Goal: Complete application form: Complete application form

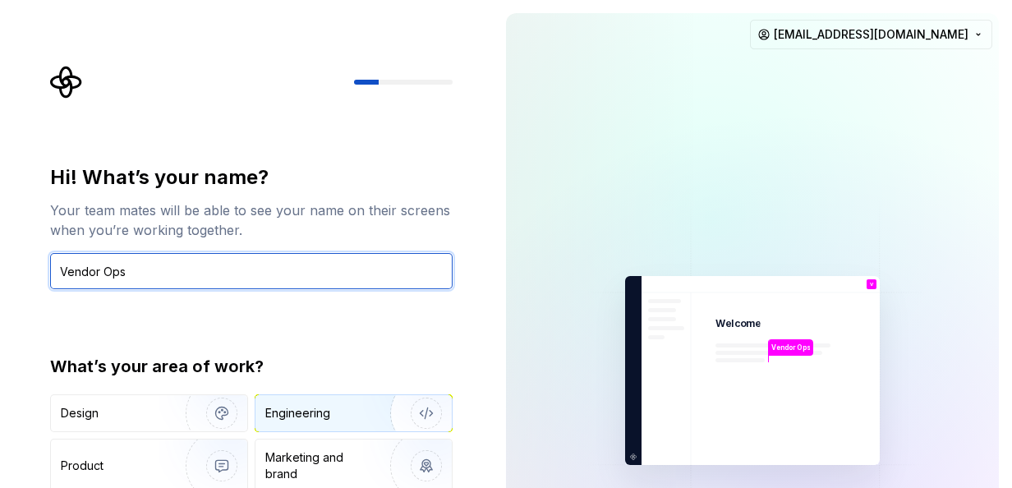
type input "Vendor Ops"
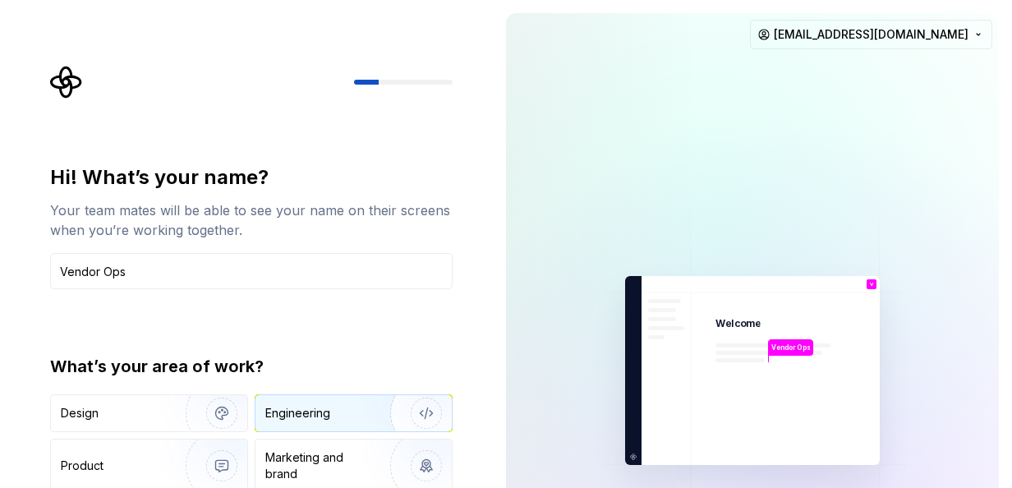
click at [315, 413] on div "Engineering" at bounding box center [297, 413] width 65 height 16
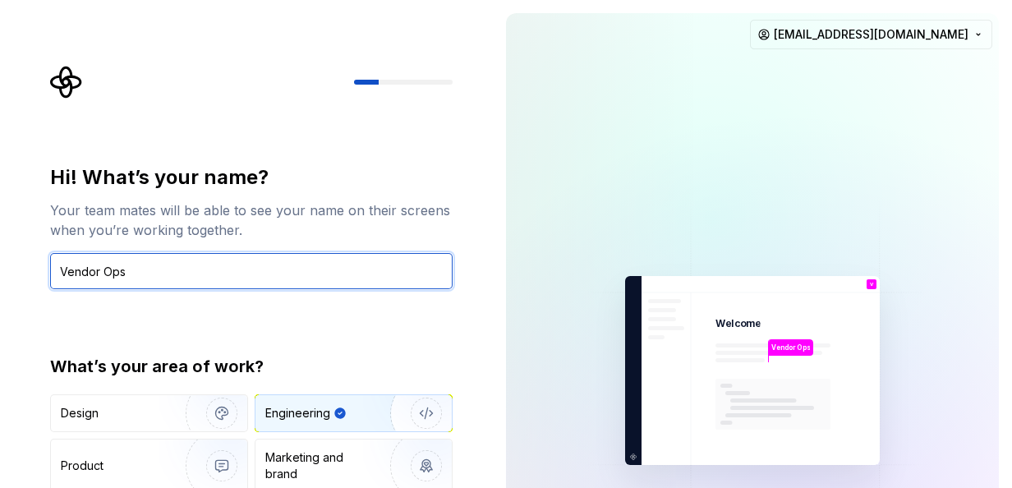
click at [268, 277] on input "Vendor Ops" at bounding box center [251, 271] width 402 height 36
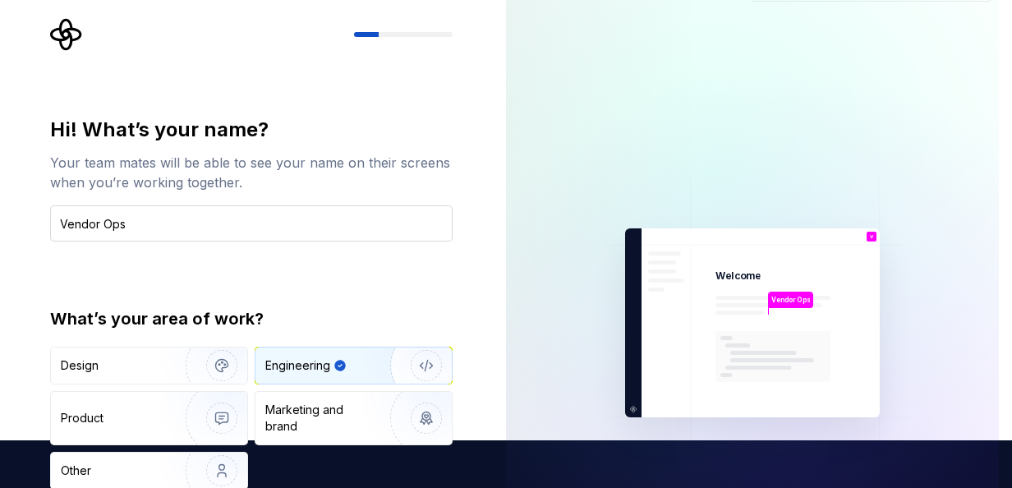
type button "Engineering"
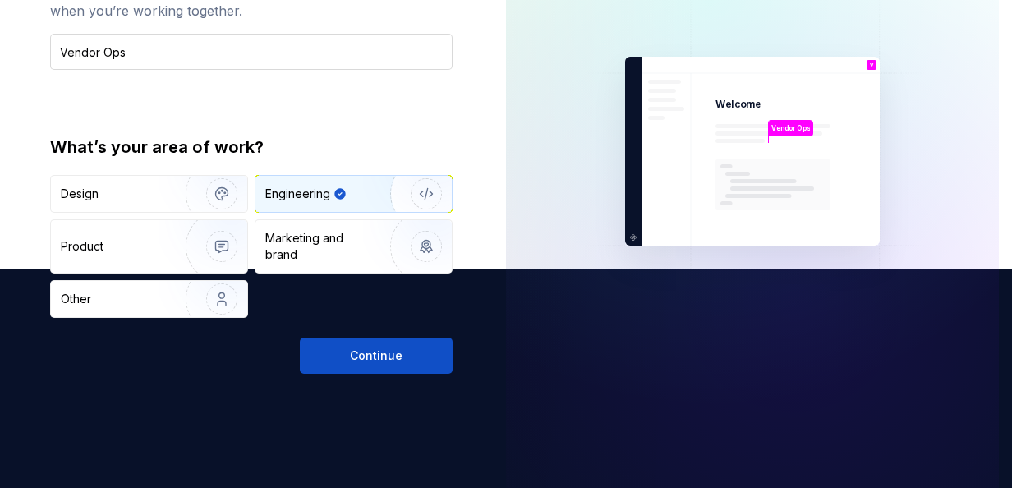
scroll to position [251, 0]
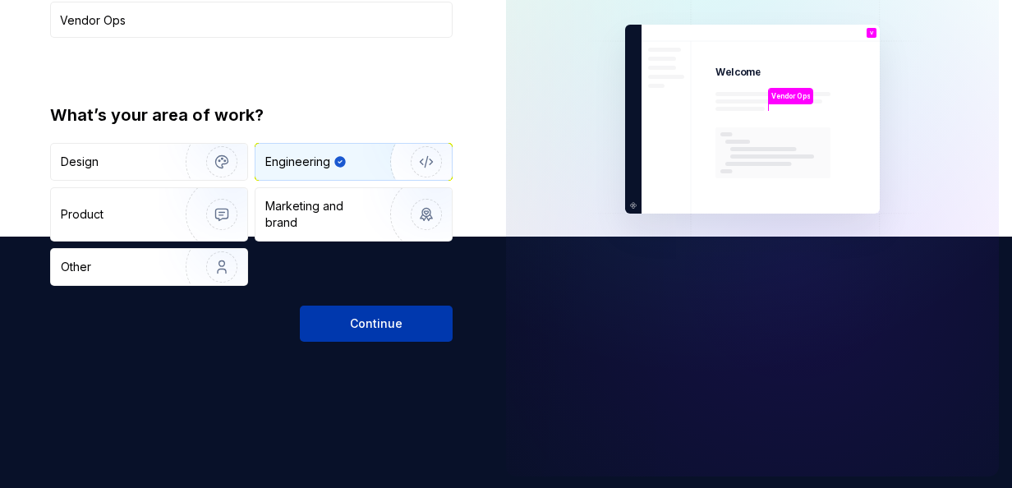
click at [386, 317] on span "Continue" at bounding box center [376, 323] width 53 height 16
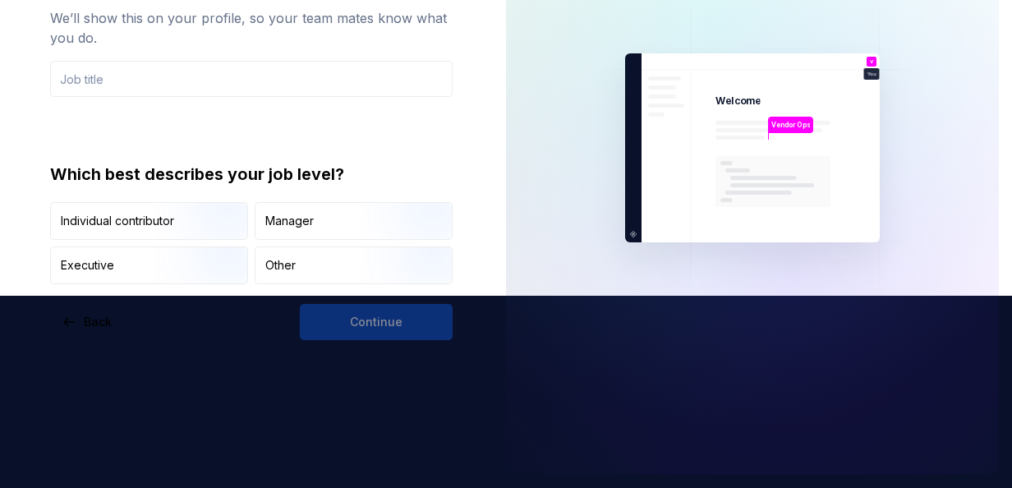
scroll to position [191, 0]
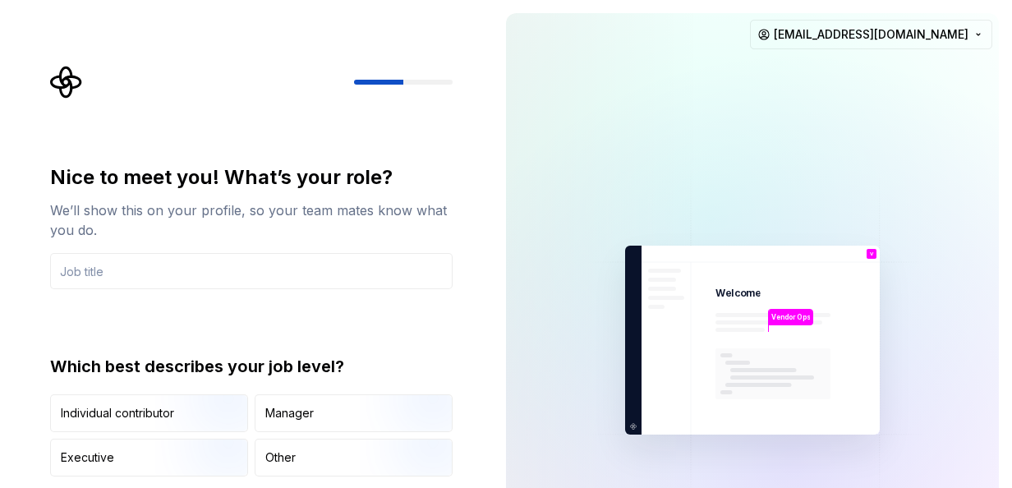
click at [94, 64] on div "Nice to meet you! What’s your role? We’ll show this on your profile, so your te…" at bounding box center [246, 340] width 493 height 680
click at [875, 39] on html "Nice to meet you! What’s your role? We’ll show this on your profile, so your te…" at bounding box center [506, 244] width 1012 height 488
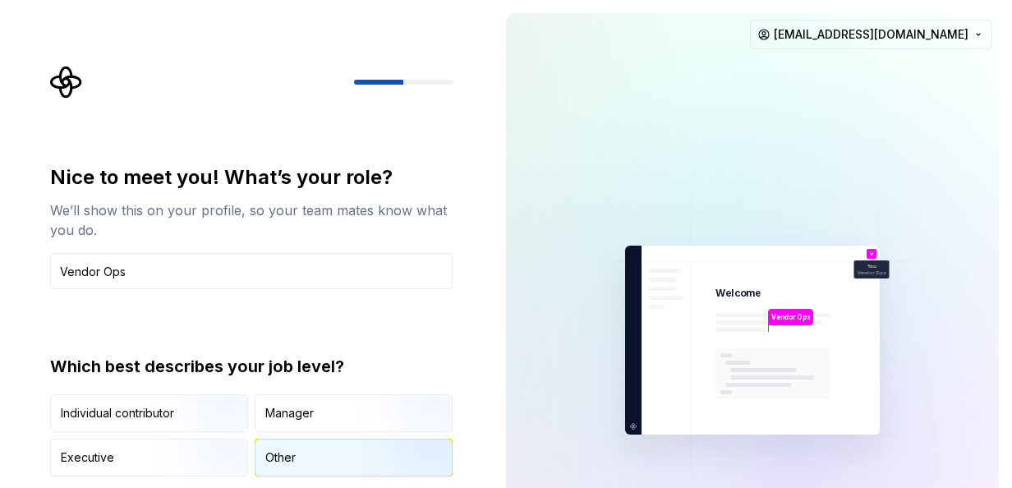
type input "Vendor Ops"
click at [286, 461] on div "Other" at bounding box center [280, 457] width 30 height 16
type button "Other"
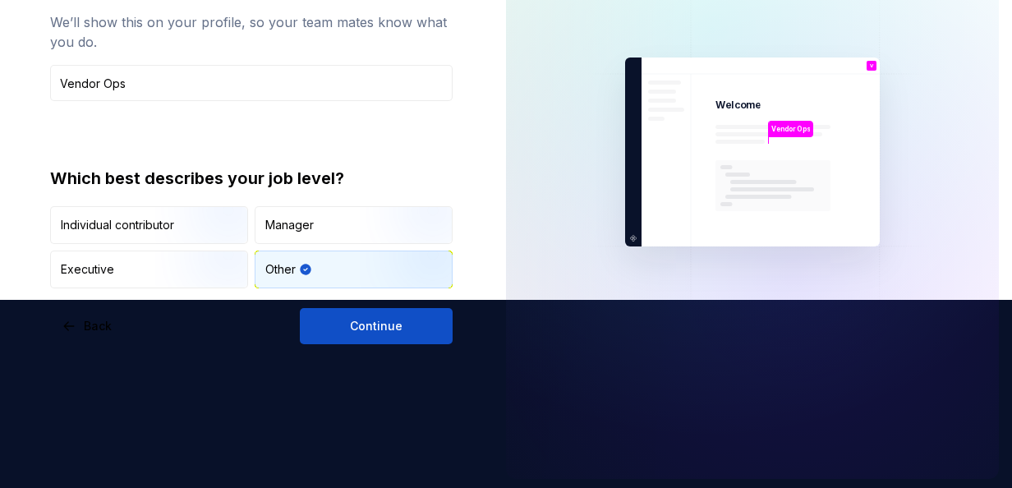
scroll to position [191, 0]
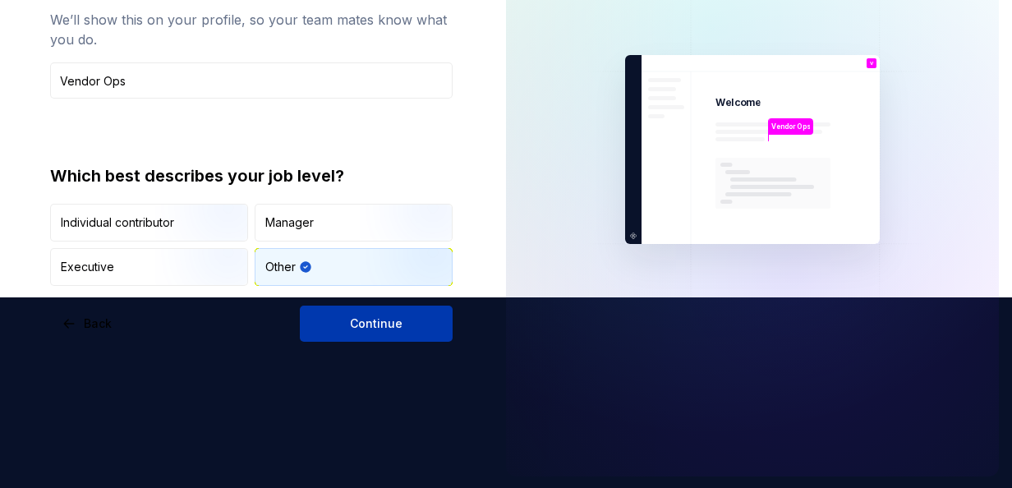
click at [393, 333] on button "Continue" at bounding box center [376, 324] width 153 height 36
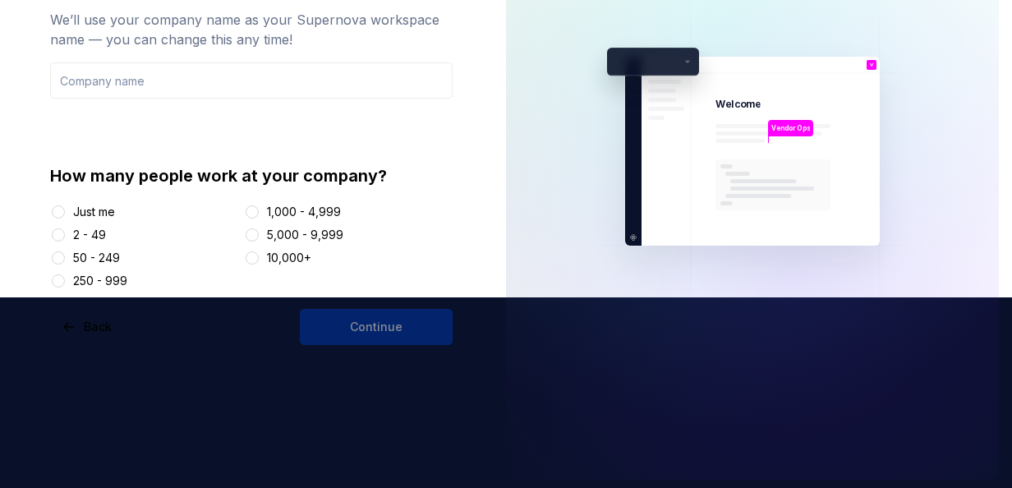
scroll to position [195, 0]
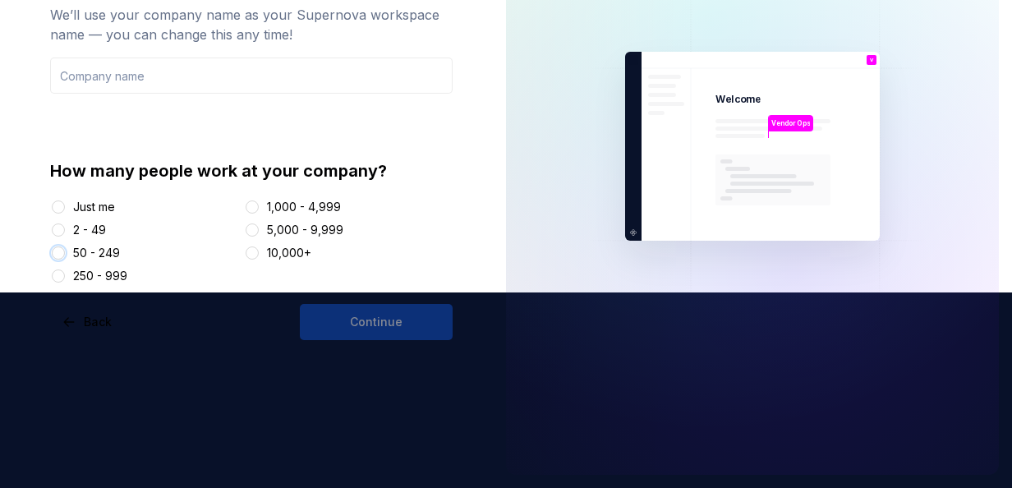
click at [62, 251] on button "50 - 249" at bounding box center [58, 252] width 13 height 13
